Goal: Complete application form

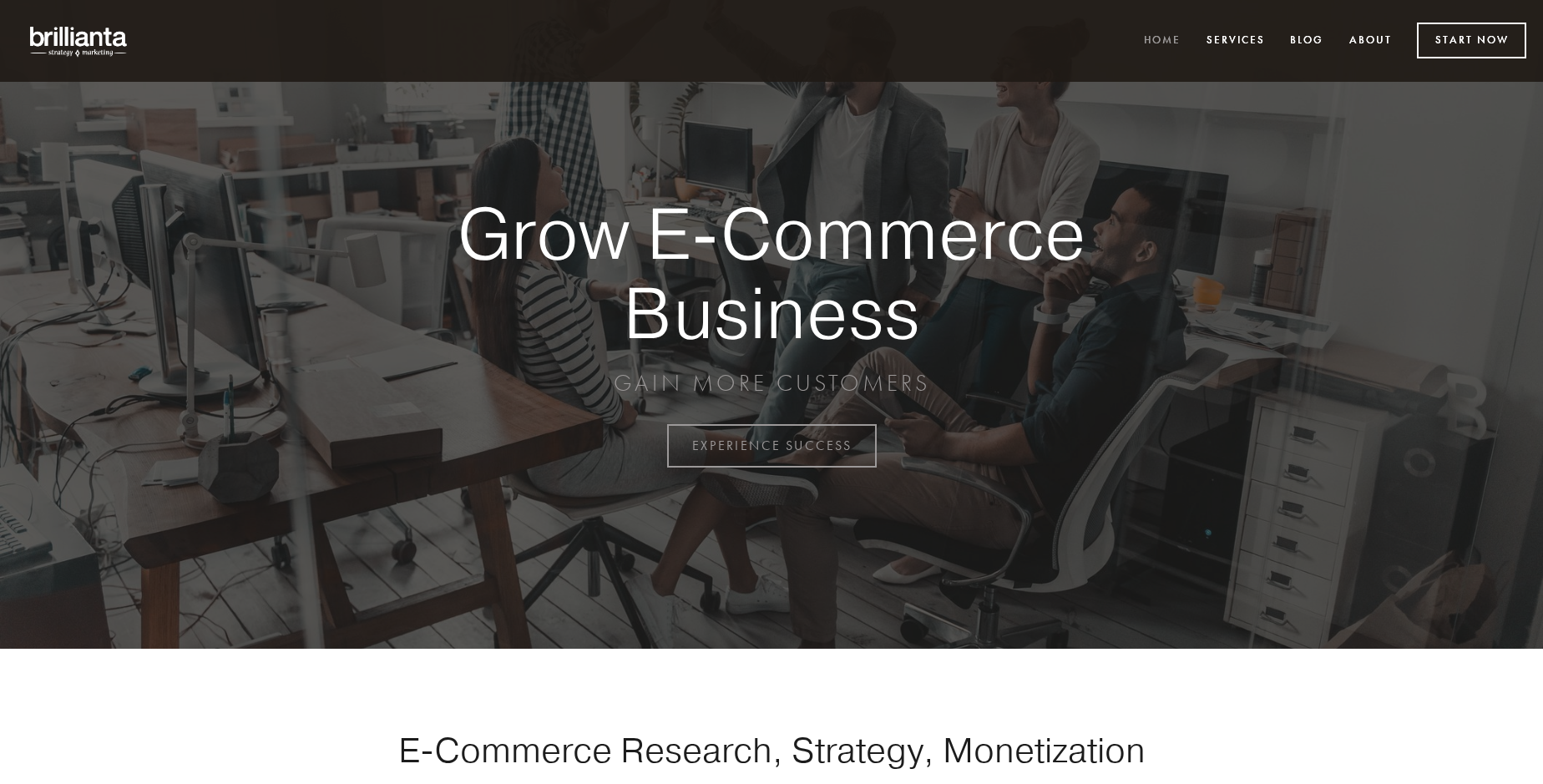
scroll to position [4375, 0]
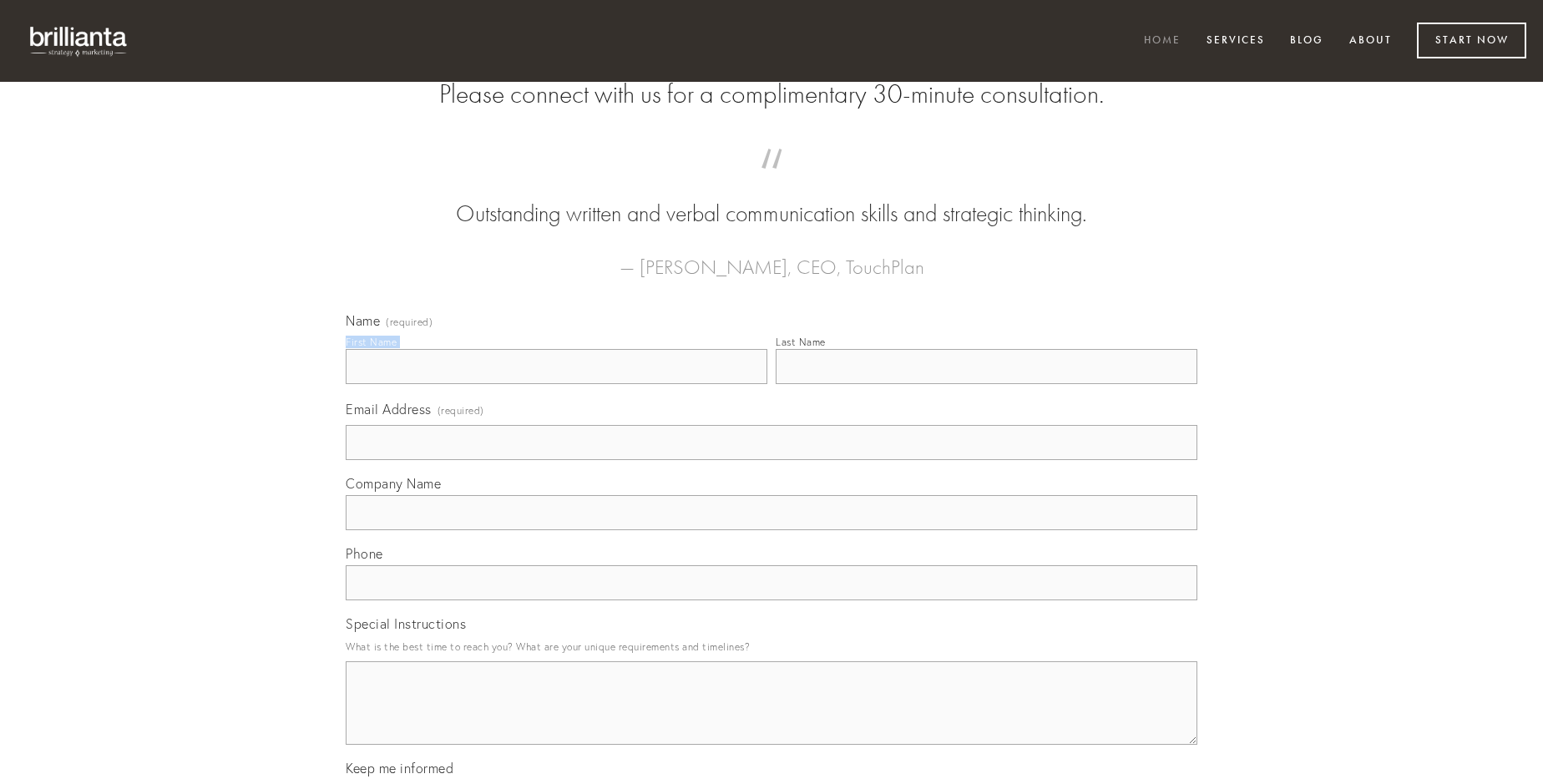
type input "[PERSON_NAME]"
click at [987, 384] on input "Last Name" at bounding box center [987, 367] width 421 height 35
type input "[PERSON_NAME]"
click at [772, 460] on input "Email Address (required)" at bounding box center [772, 442] width 852 height 35
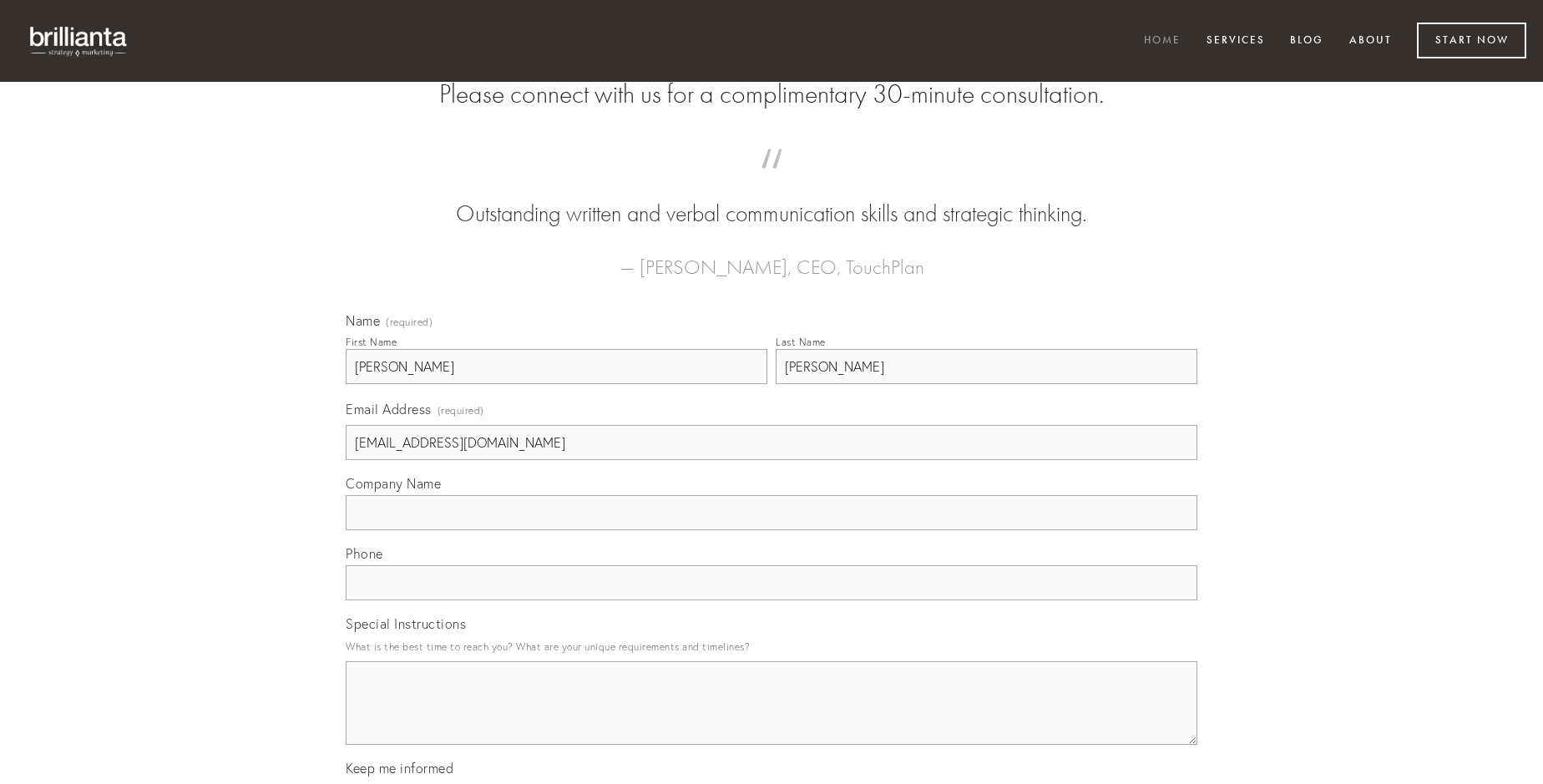
type input "[EMAIL_ADDRESS][DOMAIN_NAME]"
click at [772, 530] on input "Company Name" at bounding box center [772, 513] width 852 height 35
type input "thymum"
click at [772, 600] on input "text" at bounding box center [772, 583] width 852 height 35
click at [772, 718] on textarea "Special Instructions" at bounding box center [772, 703] width 852 height 83
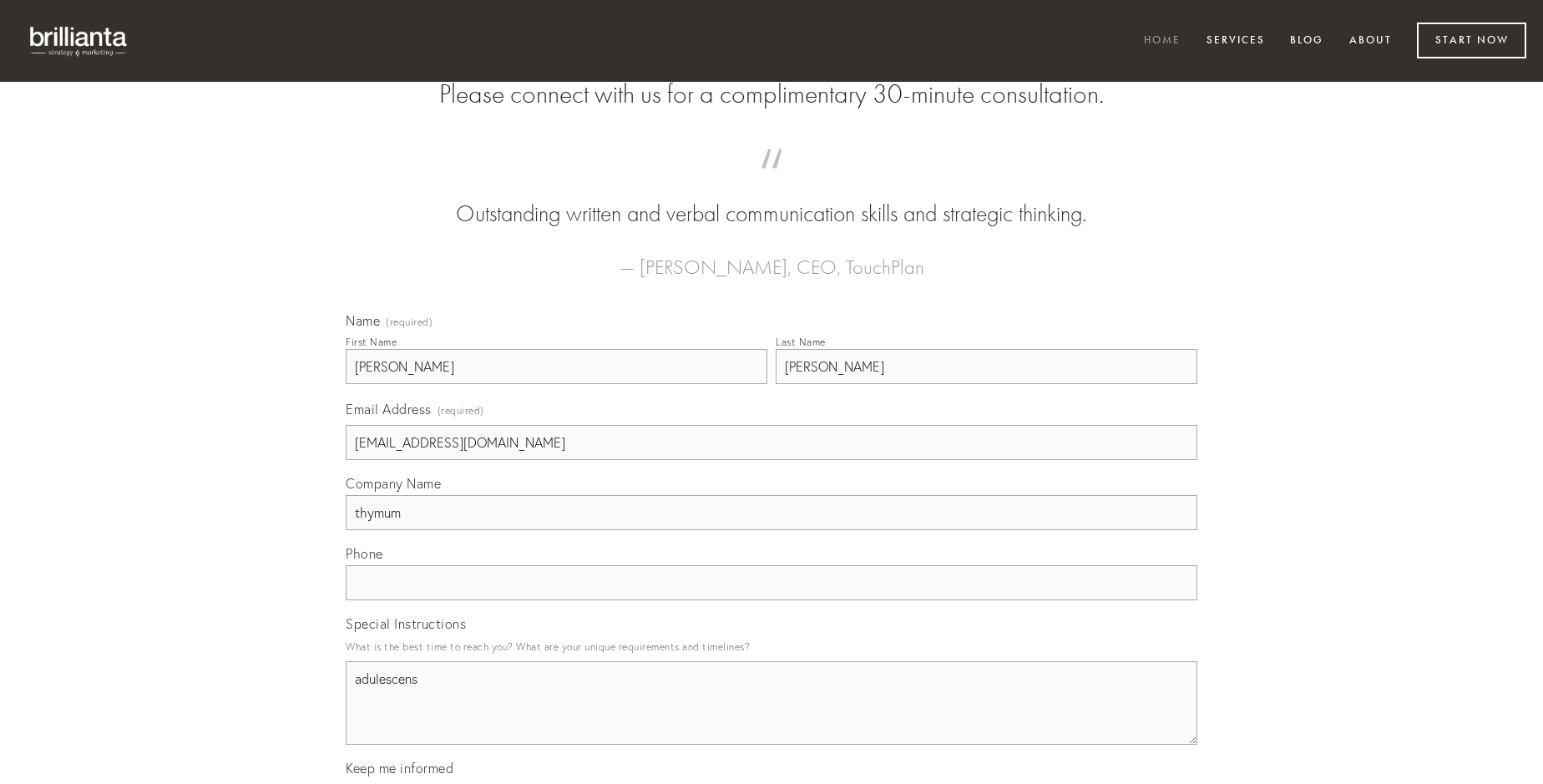
type textarea "adulescens"
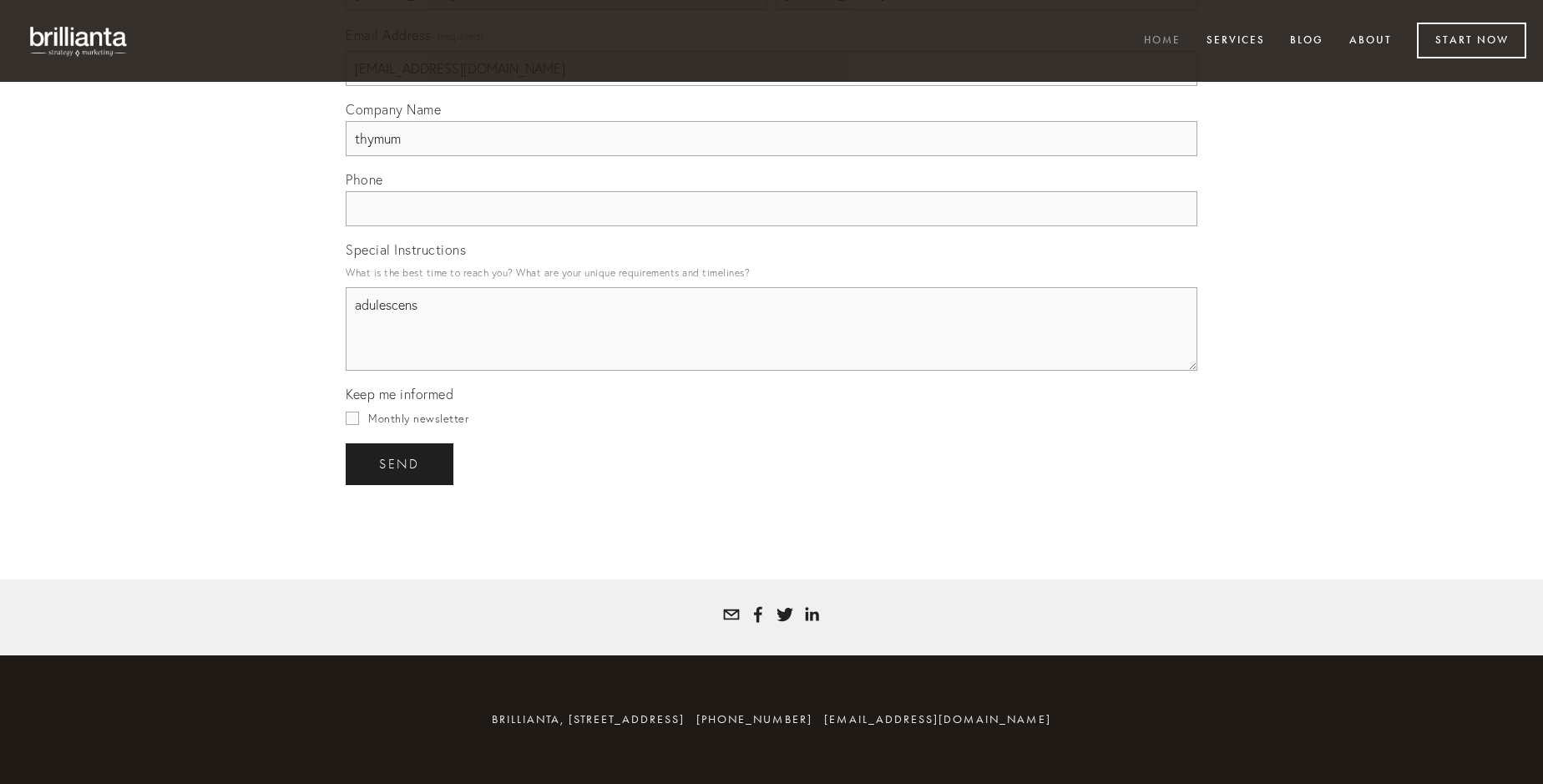
click at [401, 464] on span "send" at bounding box center [399, 464] width 41 height 15
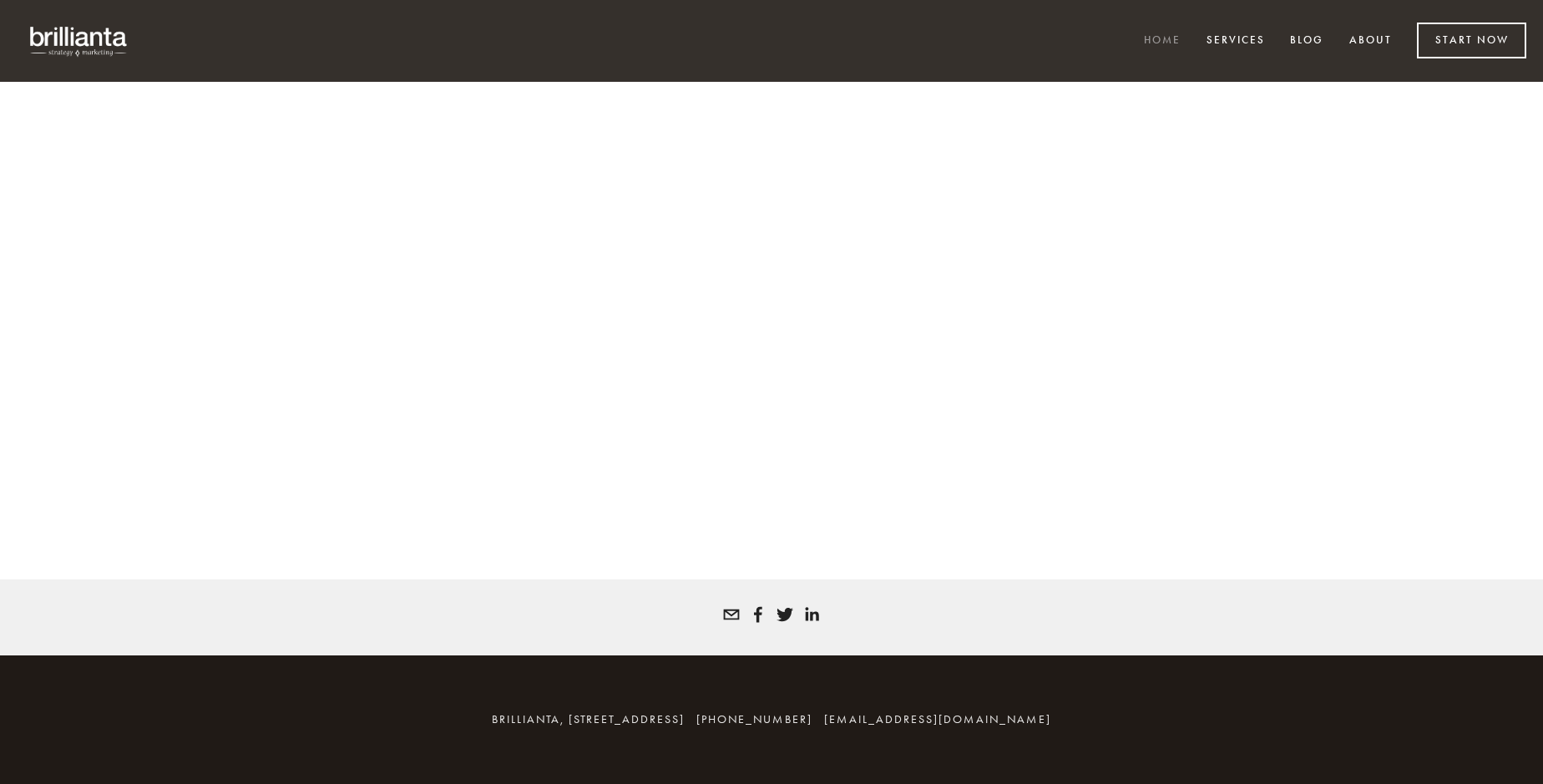
scroll to position [4353, 0]
